Goal: Information Seeking & Learning: Compare options

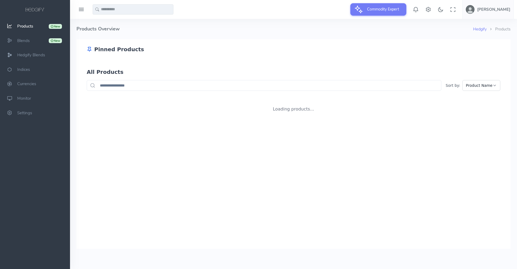
click at [77, 79] on div "Pinned Products All Products Sort by: Product Name Loading products..." at bounding box center [294, 80] width 434 height 82
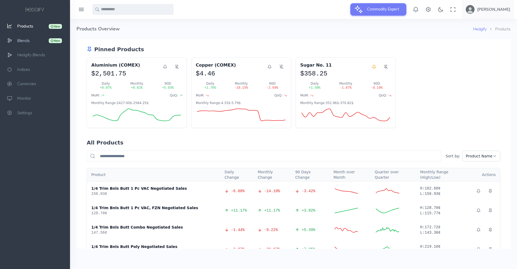
click at [12, 40] on icon "scrollable content" at bounding box center [9, 41] width 13 height 6
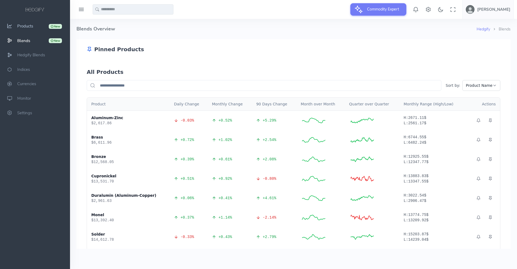
click at [26, 27] on span "Products" at bounding box center [25, 25] width 16 height 5
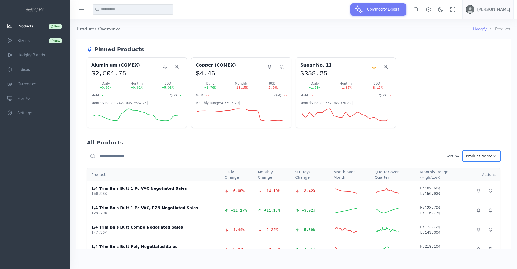
click at [493, 154] on icon at bounding box center [495, 156] width 4 height 4
click at [474, 113] on div "Aluminium (COMEX) $2,501.75 Daily + 0.07 % Monthly + 0.62 % 90D + 5.03 % MoM: Q…" at bounding box center [294, 92] width 414 height 71
click at [363, 156] on input "text" at bounding box center [264, 156] width 355 height 11
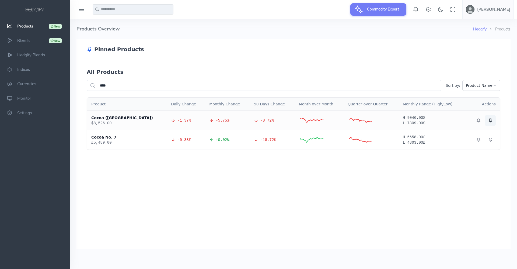
type input "****"
click at [490, 120] on icon at bounding box center [491, 120] width 4 height 4
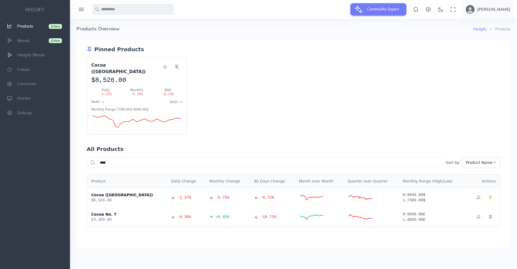
click at [26, 23] on link "New Products" at bounding box center [35, 26] width 70 height 15
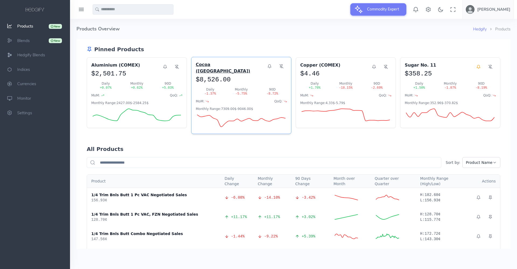
click at [206, 65] on h3 "Cocoa ([GEOGRAPHIC_DATA])" at bounding box center [230, 67] width 68 height 13
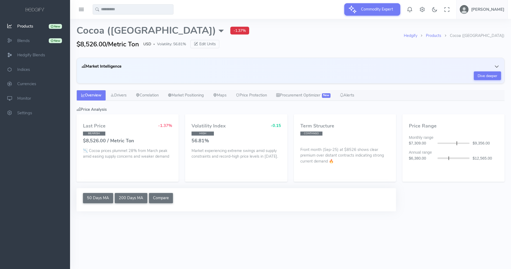
select select "****"
click at [497, 66] on icon "button" at bounding box center [496, 66] width 5 height 5
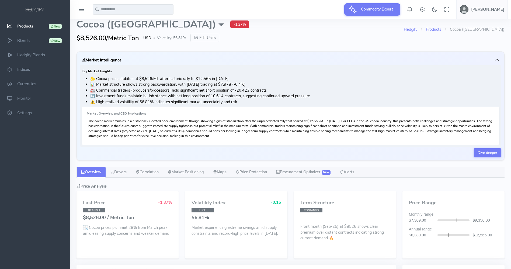
scroll to position [2, 0]
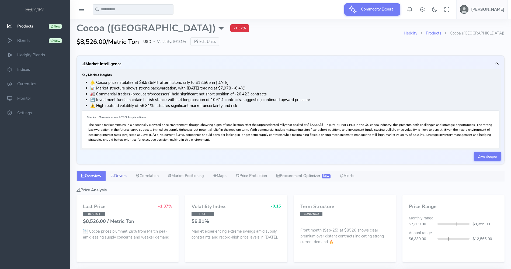
click at [121, 173] on link "Drivers" at bounding box center [118, 176] width 25 height 11
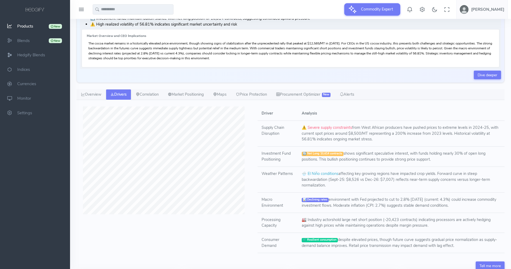
scroll to position [85, 0]
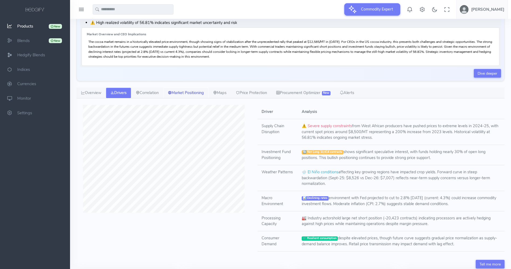
click at [192, 93] on link "Market Positioning" at bounding box center [185, 93] width 45 height 11
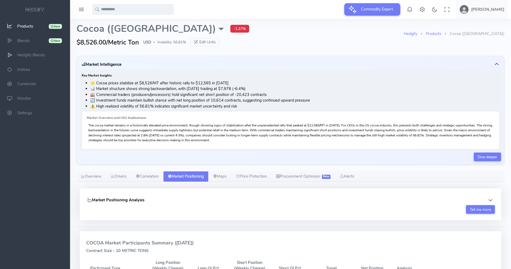
scroll to position [0, 0]
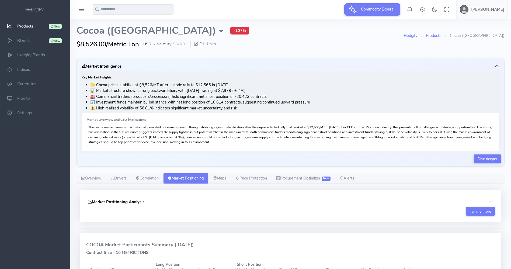
click at [17, 26] on link "New Products" at bounding box center [35, 26] width 70 height 15
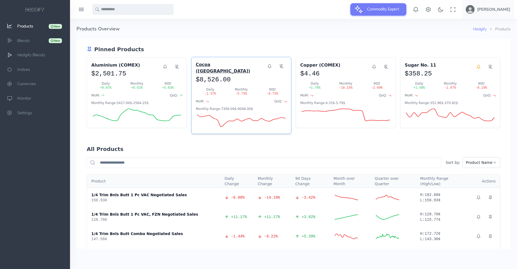
click at [203, 67] on h3 "Cocoa ([GEOGRAPHIC_DATA])" at bounding box center [230, 67] width 68 height 13
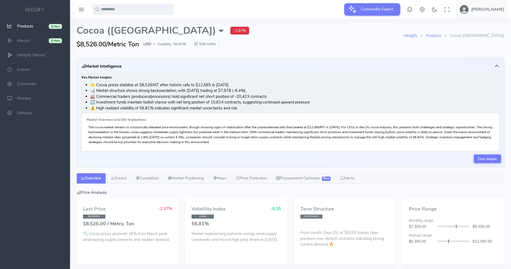
select select "****"
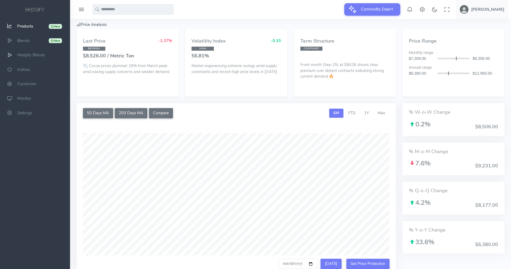
scroll to position [171, 0]
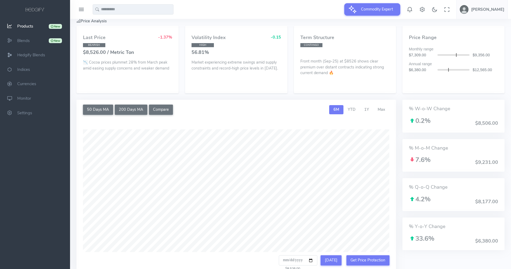
click at [178, 32] on div "Last Price -1.37% BEARISH $8,526.00 / Metric Ton 📉 Cocoa prices plummet 28% fro…" at bounding box center [128, 59] width 102 height 67
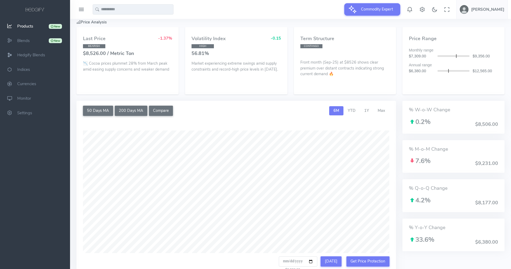
scroll to position [172, 0]
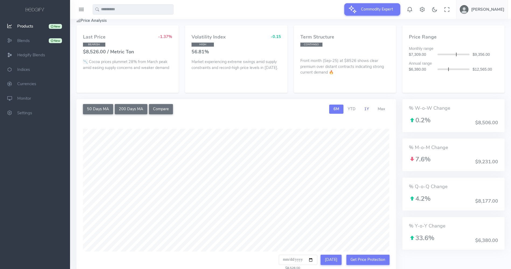
click at [368, 111] on span "1Y" at bounding box center [366, 108] width 5 height 5
click at [380, 112] on link "Max" at bounding box center [382, 109] width 16 height 9
click at [367, 110] on span "1Y" at bounding box center [366, 108] width 5 height 5
click at [137, 110] on button "200 Days MA" at bounding box center [131, 109] width 33 height 10
click at [105, 109] on button "50 Days MA" at bounding box center [98, 109] width 30 height 10
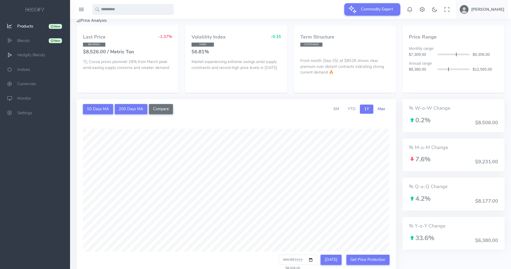
click at [383, 110] on span "Max" at bounding box center [382, 108] width 8 height 5
click at [125, 110] on button "200 Days MA" at bounding box center [131, 109] width 33 height 10
click at [354, 108] on span "YTD" at bounding box center [352, 108] width 8 height 5
click at [126, 108] on button "200 Days MA" at bounding box center [131, 109] width 33 height 10
click at [113, 108] on button "50 Days MA" at bounding box center [98, 109] width 30 height 10
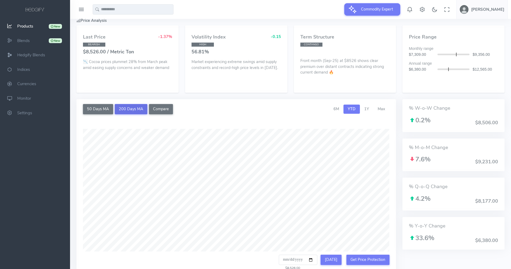
click at [134, 110] on button "200 Days MA" at bounding box center [131, 109] width 33 height 10
click at [169, 109] on button "Compare" at bounding box center [161, 109] width 24 height 10
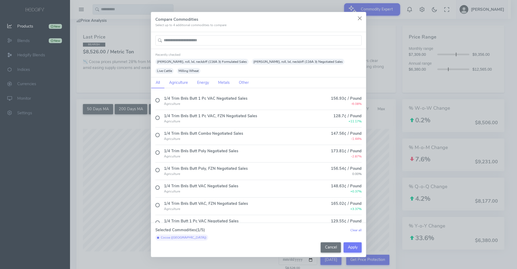
click at [185, 44] on input "text" at bounding box center [259, 40] width 206 height 10
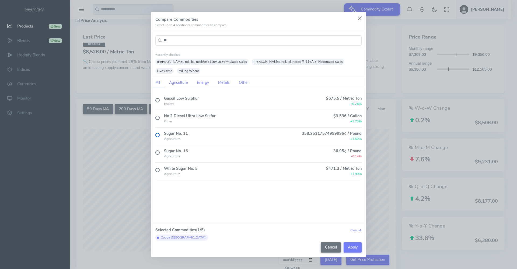
type input "**"
click at [157, 133] on label at bounding box center [158, 135] width 4 height 4
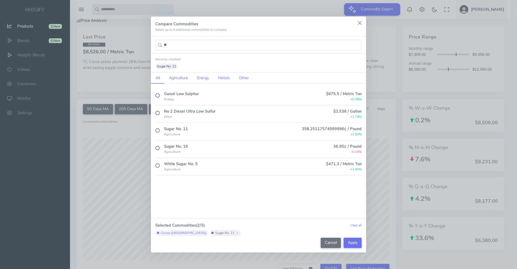
click at [351, 246] on button "Apply" at bounding box center [353, 243] width 18 height 10
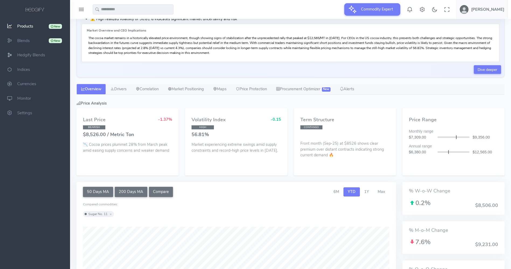
scroll to position [88, 0]
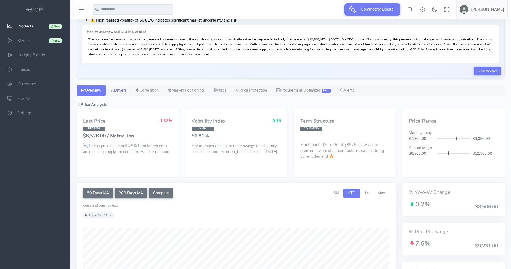
click at [119, 92] on link "Drivers" at bounding box center [118, 90] width 25 height 11
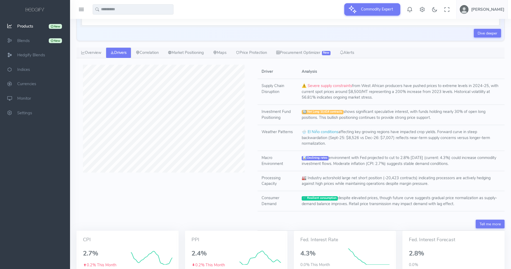
scroll to position [119, 0]
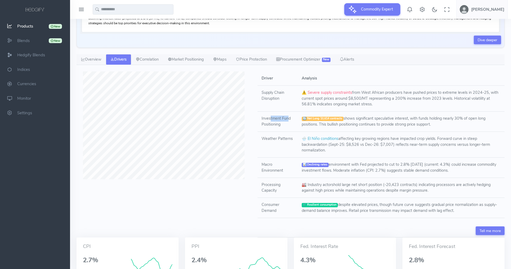
drag, startPoint x: 271, startPoint y: 118, endPoint x: 288, endPoint y: 119, distance: 17.0
click at [288, 119] on td "Investment Fund Positioning" at bounding box center [278, 122] width 40 height 20
drag, startPoint x: 268, startPoint y: 138, endPoint x: 286, endPoint y: 139, distance: 17.6
click at [286, 139] on td "Weather Patterns" at bounding box center [278, 145] width 40 height 26
click at [184, 61] on link "Market Positioning" at bounding box center [185, 59] width 45 height 11
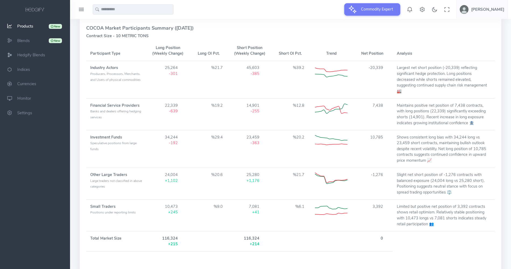
scroll to position [220, 0]
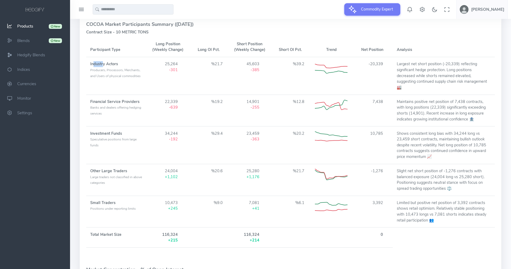
drag, startPoint x: 93, startPoint y: 66, endPoint x: 103, endPoint y: 67, distance: 10.5
click at [103, 67] on td "Industry Actors Producers, Processors, Merchants, and Users of physical commodi…" at bounding box center [116, 75] width 61 height 37
drag, startPoint x: 371, startPoint y: 64, endPoint x: 386, endPoint y: 64, distance: 14.8
click at [386, 64] on td "-20,339" at bounding box center [372, 75] width 41 height 37
click at [377, 75] on td "-20,339" at bounding box center [372, 75] width 41 height 37
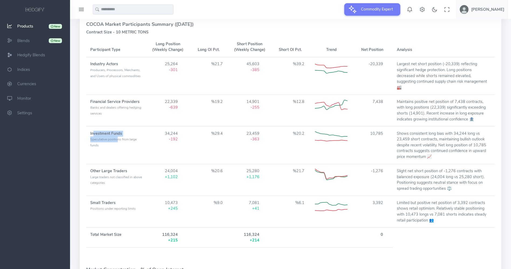
drag, startPoint x: 94, startPoint y: 128, endPoint x: 119, endPoint y: 132, distance: 25.4
click at [119, 132] on td "Investment Funds Speculative positions from large funds" at bounding box center [116, 144] width 61 height 37
click at [116, 131] on strong "Investment Funds" at bounding box center [106, 133] width 32 height 5
drag, startPoint x: 170, startPoint y: 129, endPoint x: 203, endPoint y: 132, distance: 33.3
click at [182, 131] on td "34,244 -192" at bounding box center [168, 144] width 41 height 37
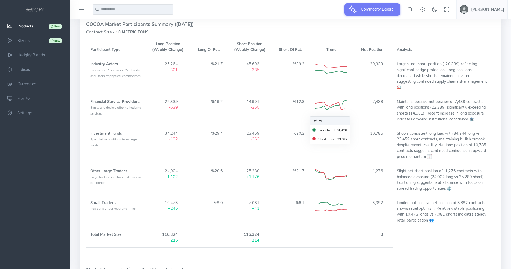
click at [263, 144] on td "23,459 -363" at bounding box center [249, 144] width 41 height 37
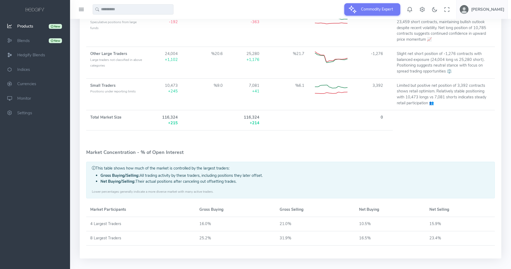
scroll to position [343, 0]
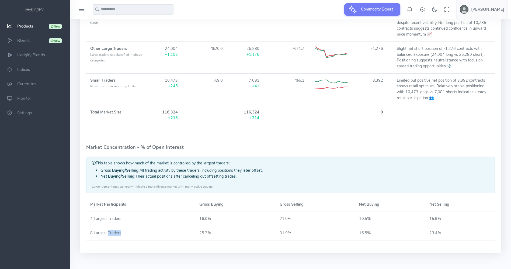
drag, startPoint x: 108, startPoint y: 226, endPoint x: 123, endPoint y: 226, distance: 15.6
click at [123, 226] on td "8 Largest Traders" at bounding box center [140, 233] width 109 height 14
click at [197, 226] on td "25.2%" at bounding box center [235, 233] width 80 height 14
drag, startPoint x: 201, startPoint y: 225, endPoint x: 210, endPoint y: 225, distance: 8.6
click at [210, 226] on td "25.2%" at bounding box center [235, 233] width 80 height 14
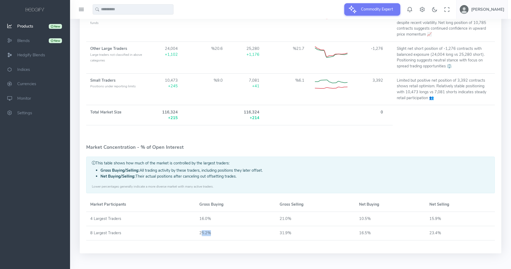
click at [210, 226] on td "25.2%" at bounding box center [235, 233] width 80 height 14
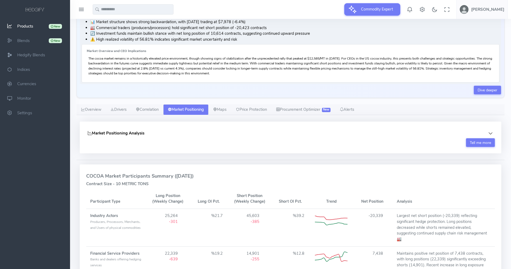
scroll to position [67, 0]
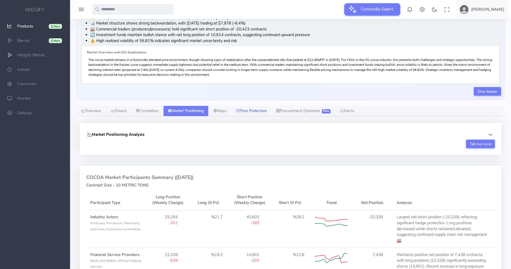
click at [258, 113] on link "Price Protection" at bounding box center [251, 111] width 40 height 11
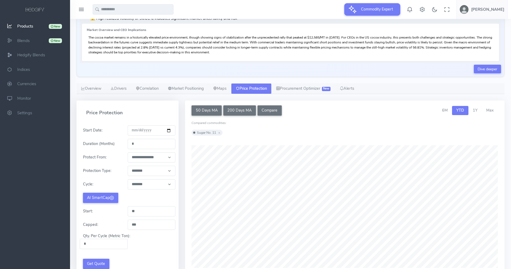
scroll to position [89, 0]
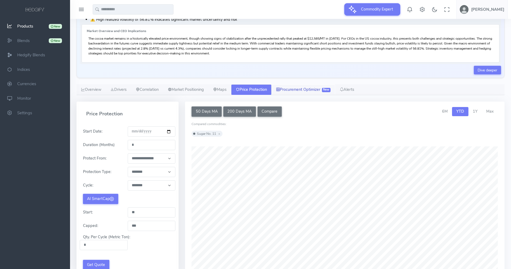
click at [302, 93] on link "Procurement Optimizer New" at bounding box center [304, 89] width 64 height 11
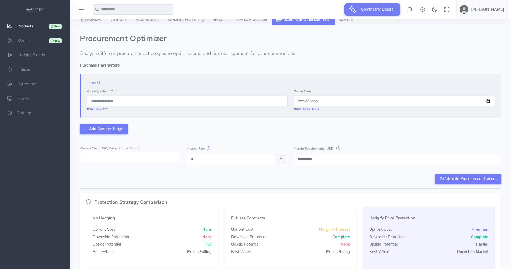
scroll to position [183, 0]
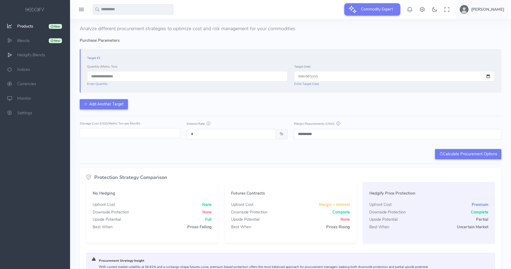
click at [139, 75] on input "number" at bounding box center [187, 76] width 201 height 10
type input "*"
click at [150, 89] on div "Target #1 Quantity (Metric Ton) **** Enter Quantity Target Date Enter Target Da…" at bounding box center [291, 71] width 422 height 44
click at [148, 80] on input "****" at bounding box center [187, 76] width 201 height 10
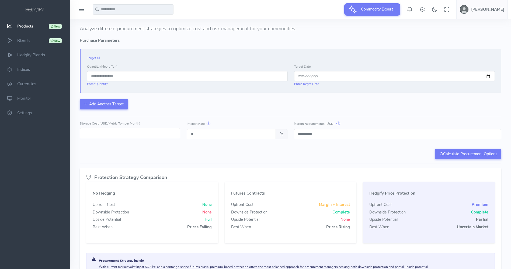
type input "***"
click at [155, 96] on div "Target #1 Quantity (Metric Ton) *** Enter Quantity Target Date Enter Target Dat…" at bounding box center [291, 79] width 422 height 60
click at [376, 79] on input "date" at bounding box center [394, 76] width 201 height 10
click at [488, 78] on input "date" at bounding box center [394, 76] width 201 height 10
type input "**********"
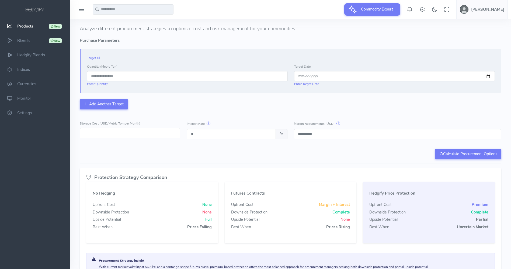
click at [280, 110] on div "**********" at bounding box center [291, 98] width 422 height 121
drag, startPoint x: 134, startPoint y: 131, endPoint x: 75, endPoint y: 134, distance: 59.3
click at [75, 134] on div "Hedgify Products Cocoa (US) Cocoa (US) External Sources ICE/US: Futures Barchar…" at bounding box center [290, 60] width 435 height 448
type input "*"
type input "**"
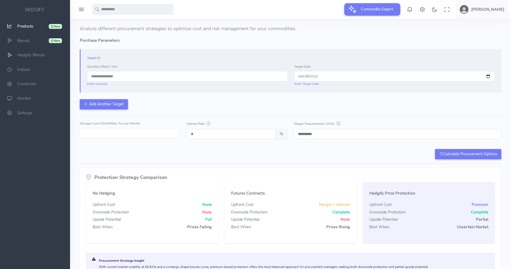
click at [219, 158] on div "Calculate Procurement Options" at bounding box center [291, 154] width 422 height 10
drag, startPoint x: 206, startPoint y: 134, endPoint x: 184, endPoint y: 133, distance: 22.4
click at [184, 133] on div "Interest Rate * %" at bounding box center [237, 129] width 107 height 19
type input "*"
click at [255, 161] on div "Procurement Optimizer Analyze different procurement strategies to optimize cost…" at bounding box center [291, 145] width 428 height 277
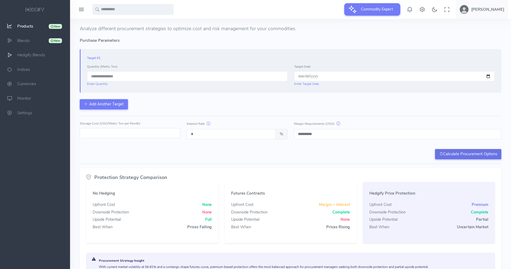
click at [445, 154] on button "Calculate Procurement Options" at bounding box center [468, 154] width 66 height 10
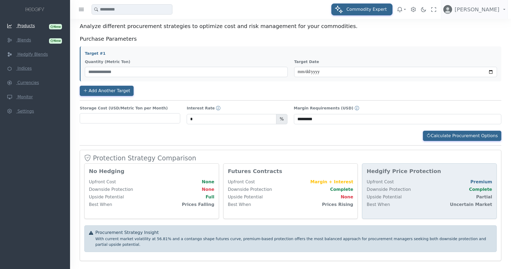
scroll to position [203, 0]
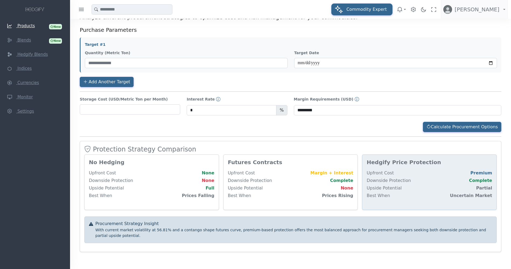
click at [133, 229] on small "With current market volatility at 56.81% and a contango shape futures curve, pr…" at bounding box center [293, 232] width 397 height 11
click at [118, 168] on div "No Hedging Upfront Cost None Downside Protection None Upside Potential Full Bes…" at bounding box center [152, 182] width 134 height 55
click at [113, 149] on h4 "Protection Strategy Comparison" at bounding box center [290, 150] width 413 height 8
click at [228, 226] on div "Procurement Strategy Insight With current market volatility at 56.81% and a con…" at bounding box center [293, 230] width 397 height 18
click at [431, 128] on icon "button" at bounding box center [429, 126] width 4 height 5
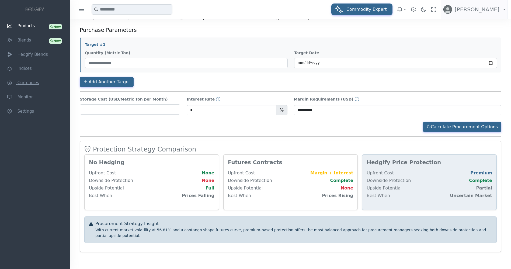
click at [23, 27] on span "Products" at bounding box center [27, 25] width 18 height 5
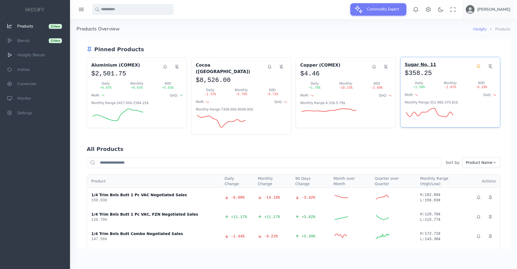
click at [410, 67] on h3 "Sugar No. 11" at bounding box center [439, 64] width 68 height 6
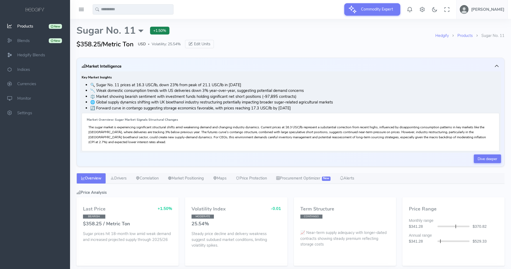
select select "****"
click at [312, 178] on link "Procurement Optimizer New" at bounding box center [304, 178] width 64 height 11
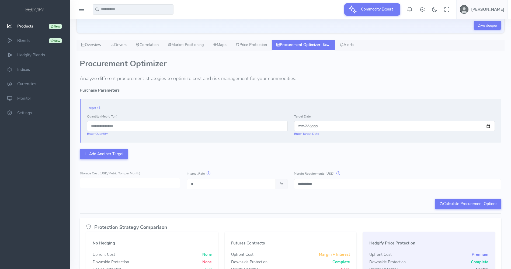
scroll to position [134, 0]
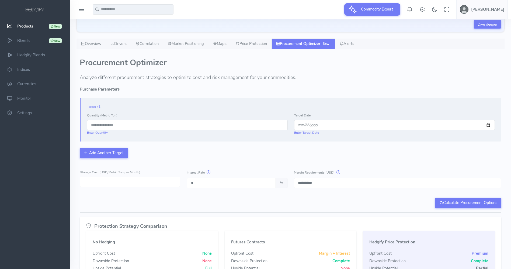
click at [116, 125] on input "number" at bounding box center [187, 125] width 201 height 10
type input "****"
click at [489, 127] on input "date" at bounding box center [394, 125] width 201 height 10
type input "**********"
click at [247, 155] on div "**********" at bounding box center [291, 128] width 422 height 60
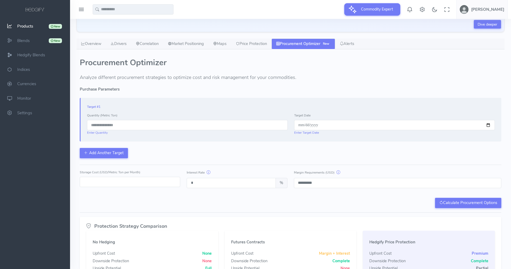
click at [142, 180] on input "*" at bounding box center [130, 182] width 101 height 10
type input "*"
click at [477, 202] on button "Calculate Procurement Options" at bounding box center [468, 203] width 66 height 10
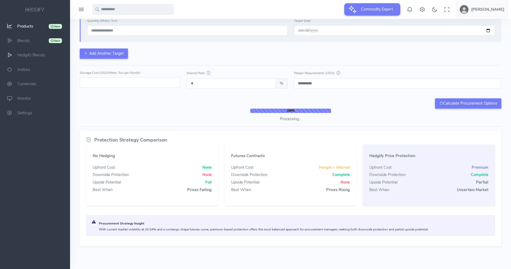
scroll to position [229, 0]
click at [501, 205] on div "Protection Strategy Comparison No Hedging Upfront Cost None Downside Protection…" at bounding box center [291, 188] width 422 height 115
click at [194, 109] on div "100% Processing..." at bounding box center [291, 115] width 422 height 13
click at [209, 111] on div "100% Processing..." at bounding box center [291, 115] width 422 height 13
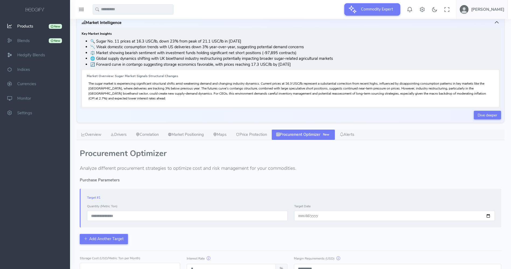
scroll to position [20, 0]
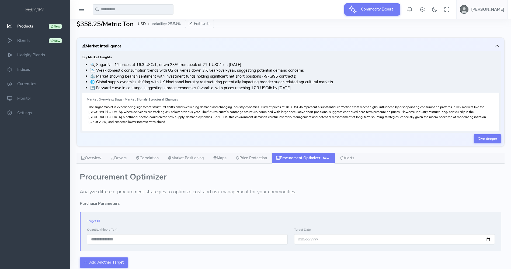
click at [17, 25] on span "Products" at bounding box center [25, 25] width 16 height 5
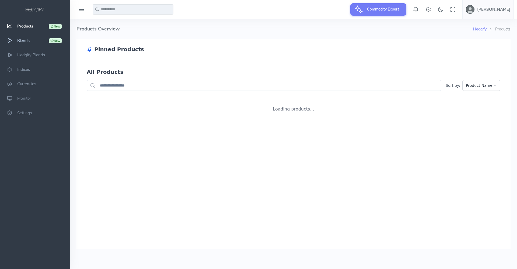
click at [29, 39] on span "Blends" at bounding box center [23, 40] width 12 height 5
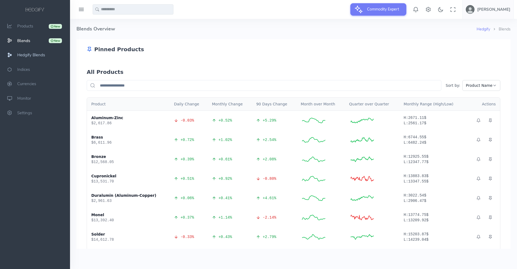
click at [29, 53] on span "Hedgify Blends" at bounding box center [31, 54] width 28 height 5
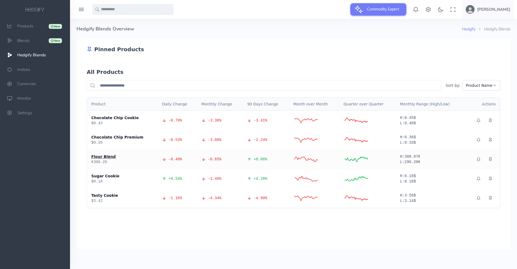
click at [104, 157] on div "Flour Blend" at bounding box center [122, 156] width 62 height 5
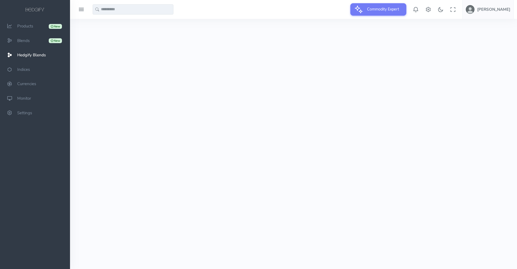
select select "****"
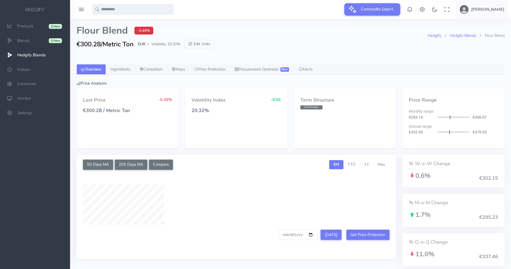
type input "**********"
click at [122, 70] on link "Ingredients" at bounding box center [120, 69] width 29 height 11
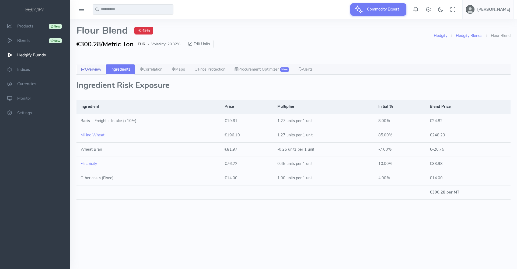
click at [88, 70] on link "Overview" at bounding box center [91, 69] width 29 height 11
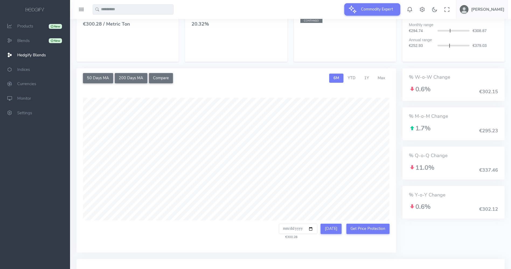
scroll to position [98, 0]
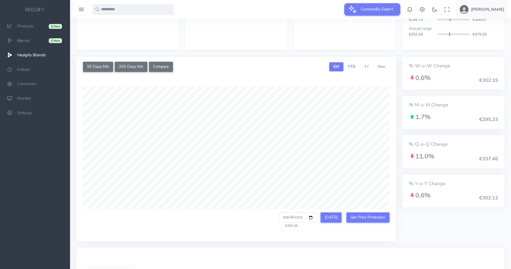
click at [353, 67] on span "YTD" at bounding box center [352, 66] width 8 height 5
click at [368, 66] on span "1Y" at bounding box center [366, 66] width 5 height 5
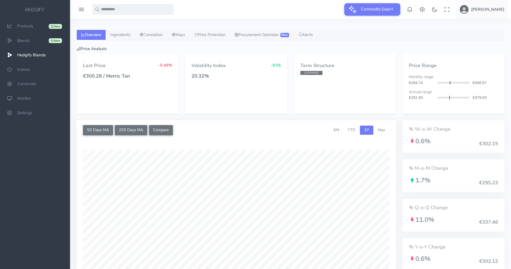
scroll to position [33, 0]
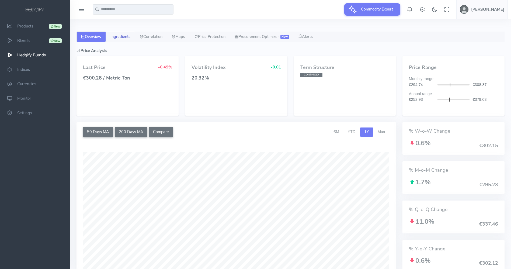
click at [125, 37] on link "Ingredients" at bounding box center [120, 37] width 29 height 11
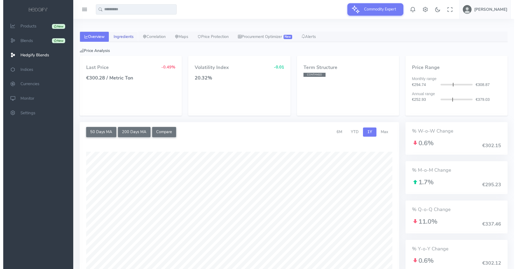
scroll to position [0, 0]
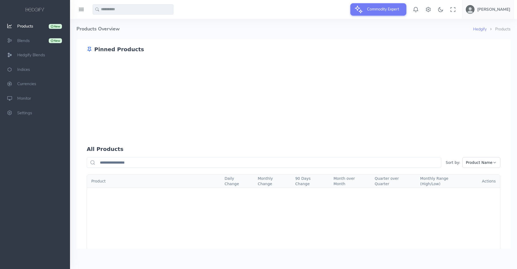
click at [205, 76] on div "$8,526.00" at bounding box center [230, 80] width 68 height 9
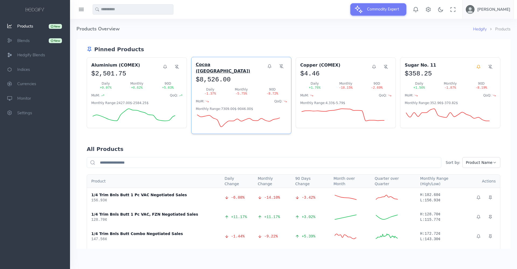
click at [205, 65] on h3 "Cocoa ([GEOGRAPHIC_DATA])" at bounding box center [230, 67] width 68 height 13
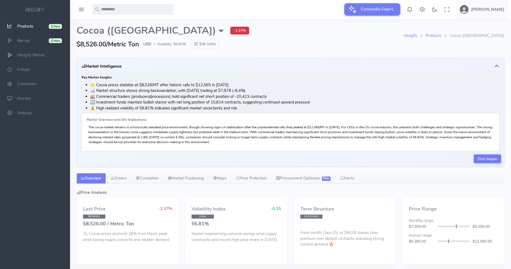
select select "****"
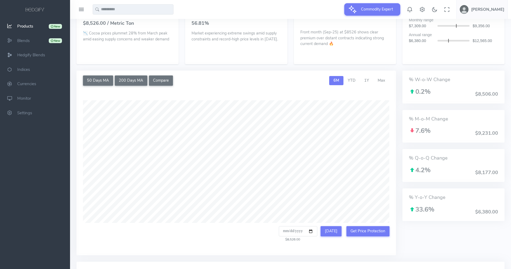
scroll to position [216, 0]
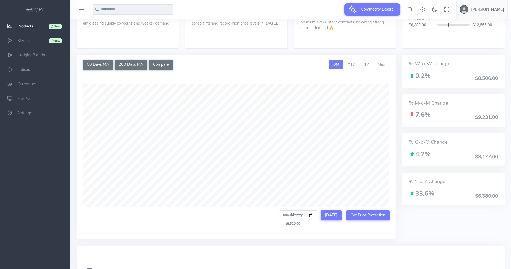
drag, startPoint x: 514, startPoint y: 61, endPoint x: 517, endPoint y: 143, distance: 81.7
click at [511, 143] on html "**********" at bounding box center [255, 122] width 511 height 677
click at [367, 68] on link "1Y" at bounding box center [366, 64] width 13 height 9
type input "**********"
click at [382, 63] on span "Max" at bounding box center [382, 64] width 8 height 5
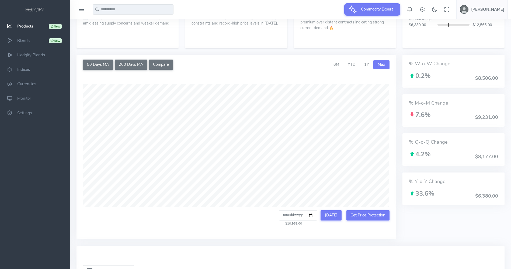
click at [401, 85] on div "% W-o-W Change 0.2% $8,506.00 % M-o-M Change 7.6% $9,231.00 % Q-o-Q Change 4.2%…" at bounding box center [453, 150] width 109 height 191
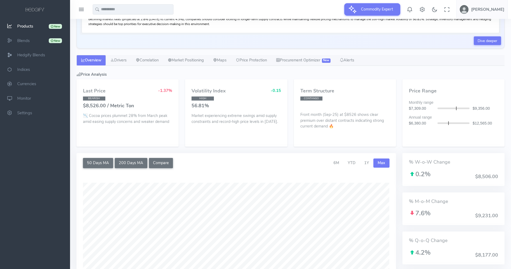
scroll to position [103, 0]
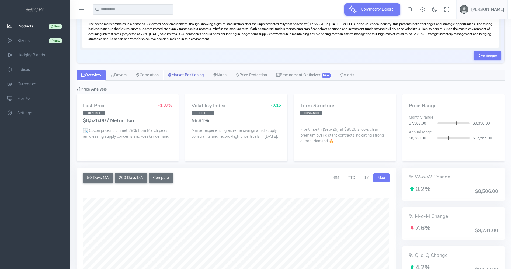
click at [191, 77] on link "Market Positioning" at bounding box center [185, 75] width 45 height 11
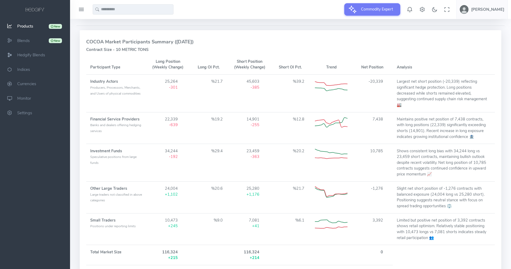
scroll to position [206, 0]
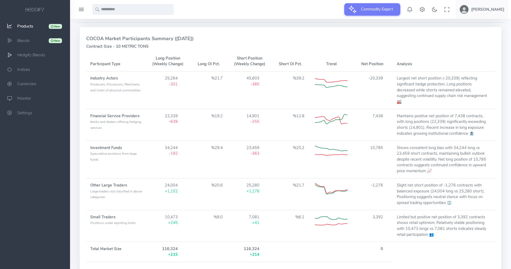
click at [502, 174] on div "COCOA Market Participants Summary ([DATE]) Contract Size - 10 METRIC TONS Parti…" at bounding box center [291, 208] width 428 height 363
